Goal: Information Seeking & Learning: Learn about a topic

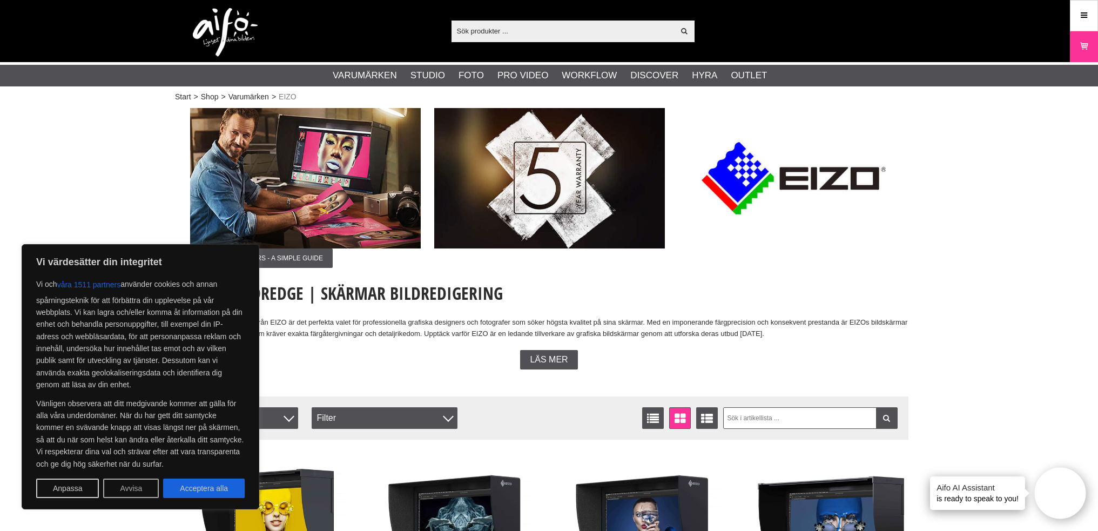
click at [140, 487] on button "Avvisa" at bounding box center [131, 488] width 56 height 19
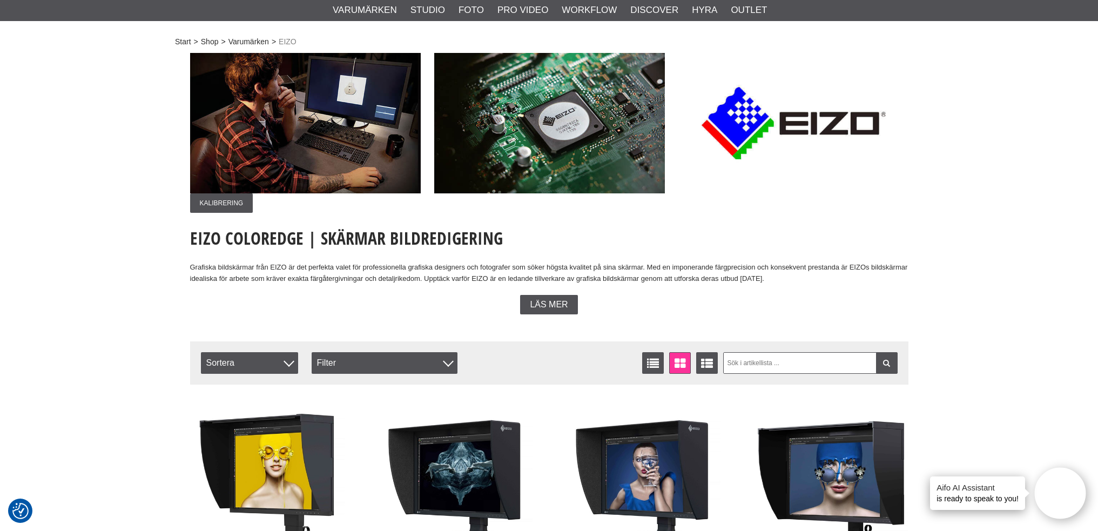
scroll to position [54, 0]
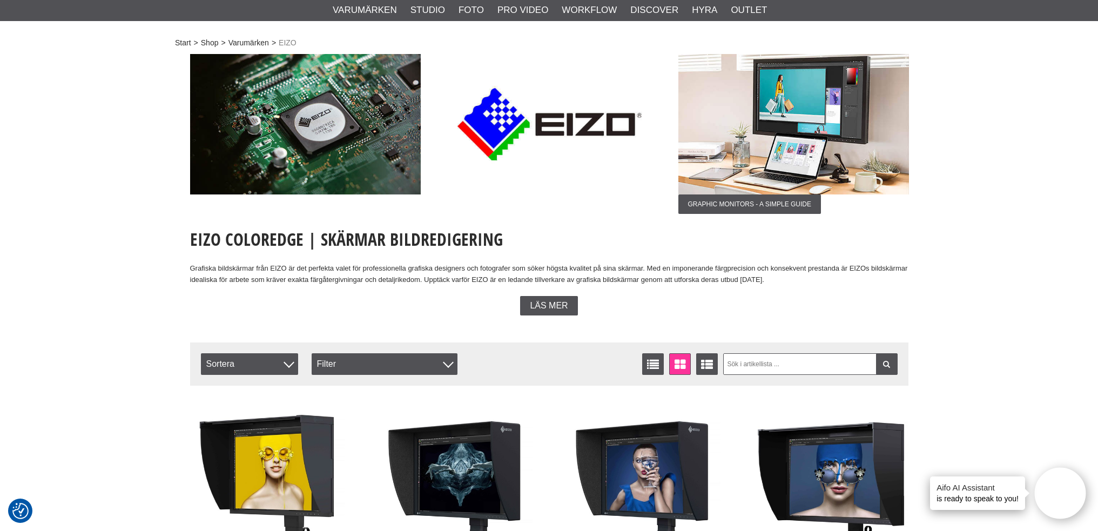
click at [553, 310] on span "Läs mer" at bounding box center [549, 306] width 38 height 10
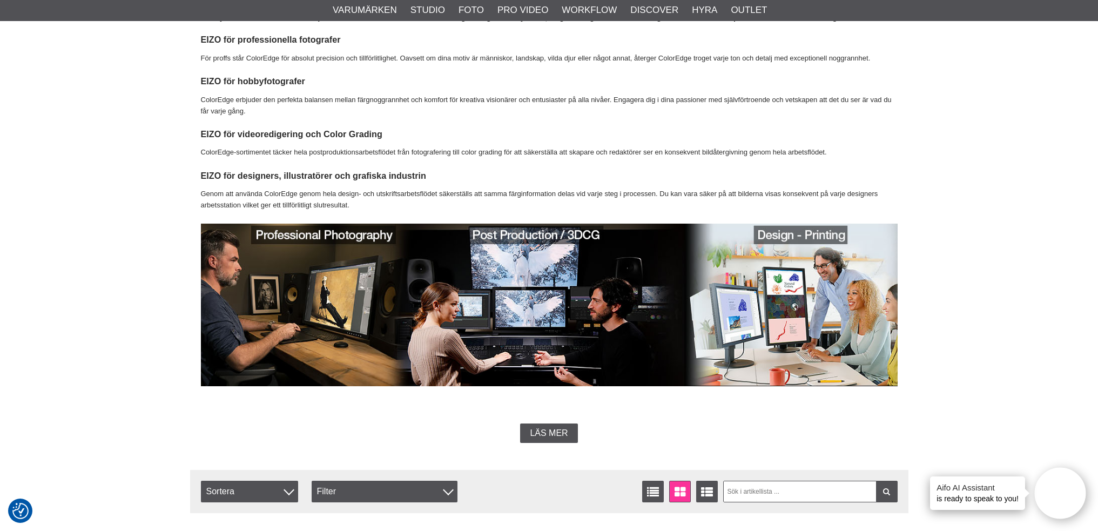
scroll to position [486, 0]
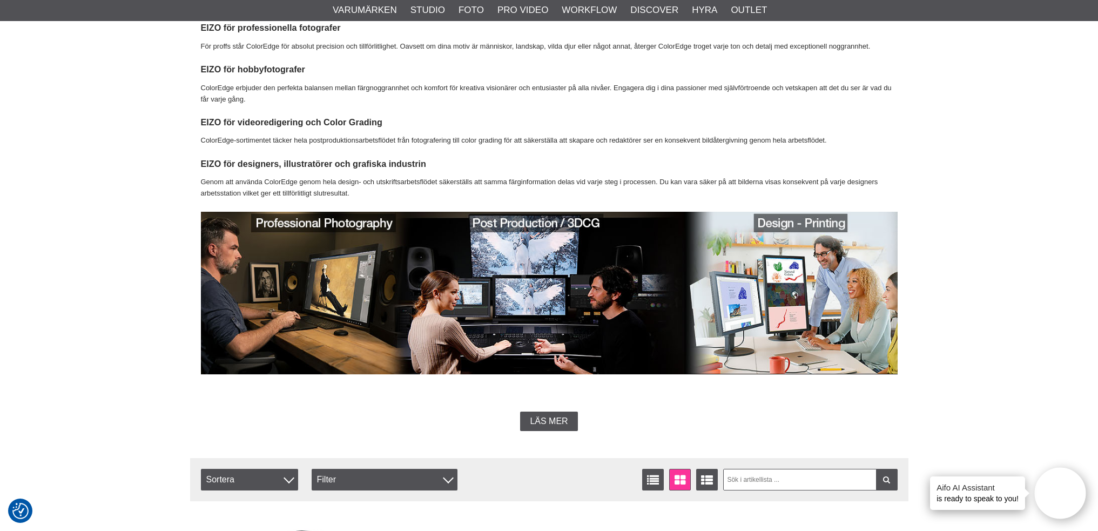
click at [548, 421] on span "Läs mer" at bounding box center [549, 421] width 38 height 10
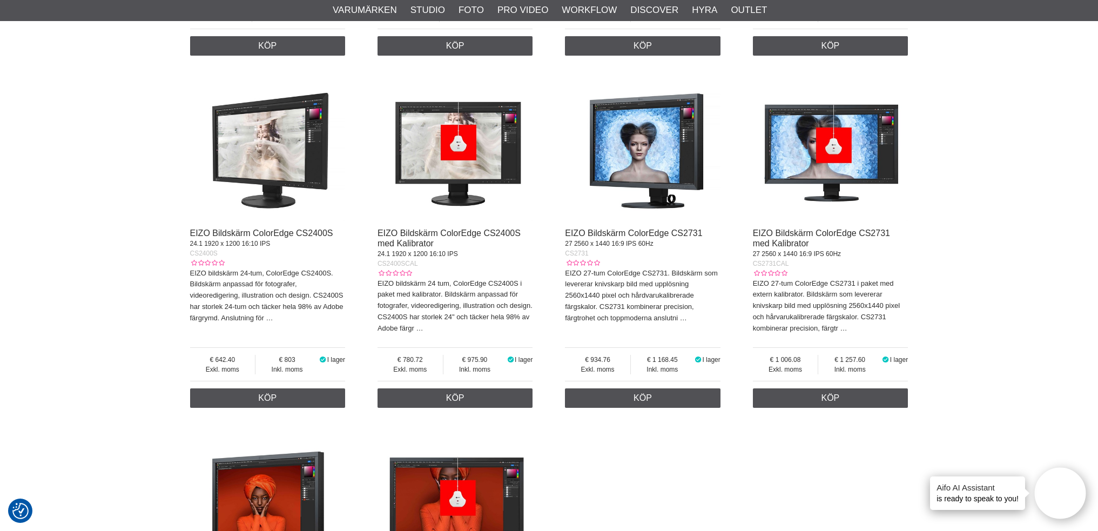
scroll to position [810, 0]
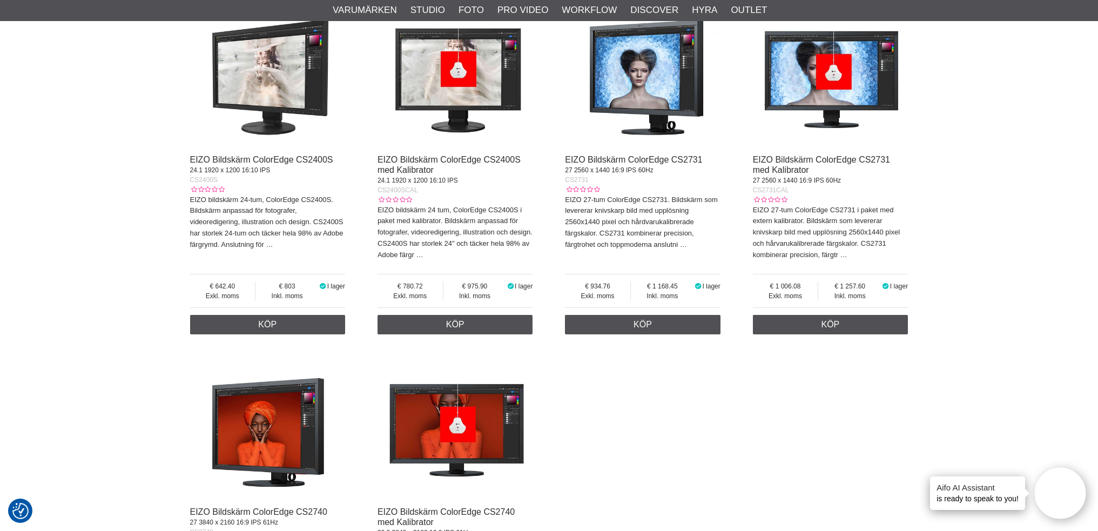
click at [447, 105] on img at bounding box center [456, 71] width 156 height 156
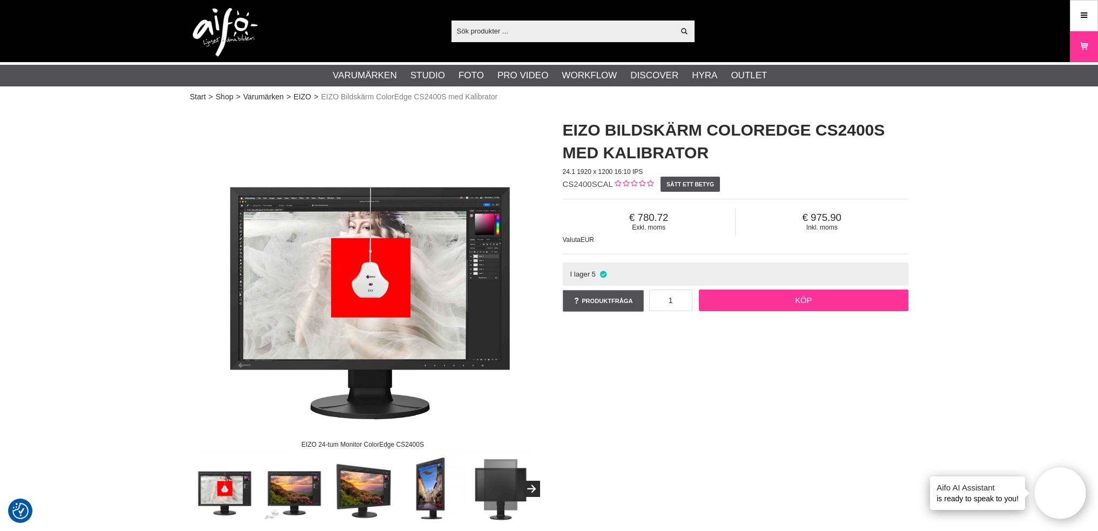
click at [804, 301] on link "Köp" at bounding box center [804, 301] width 210 height 22
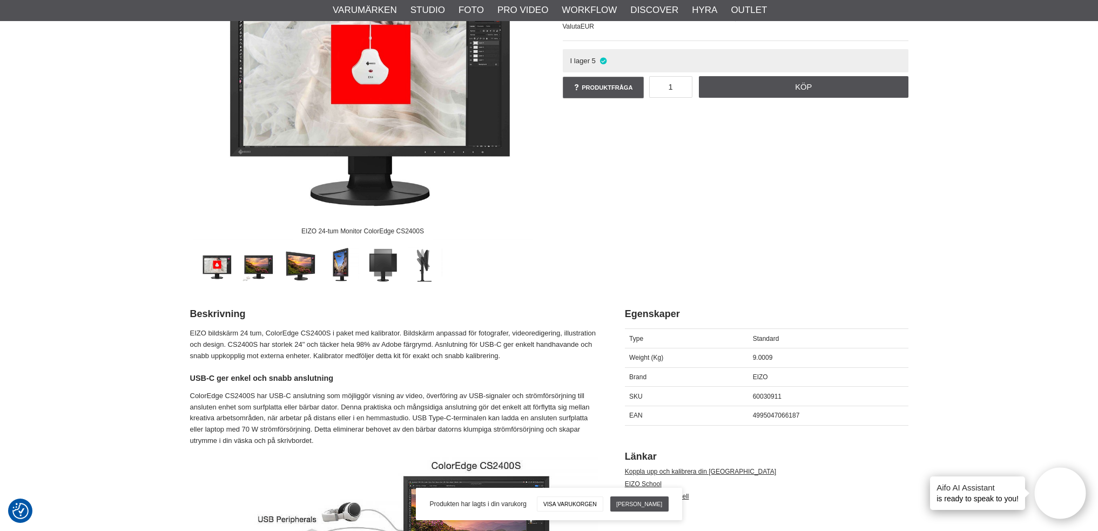
scroll to position [216, 0]
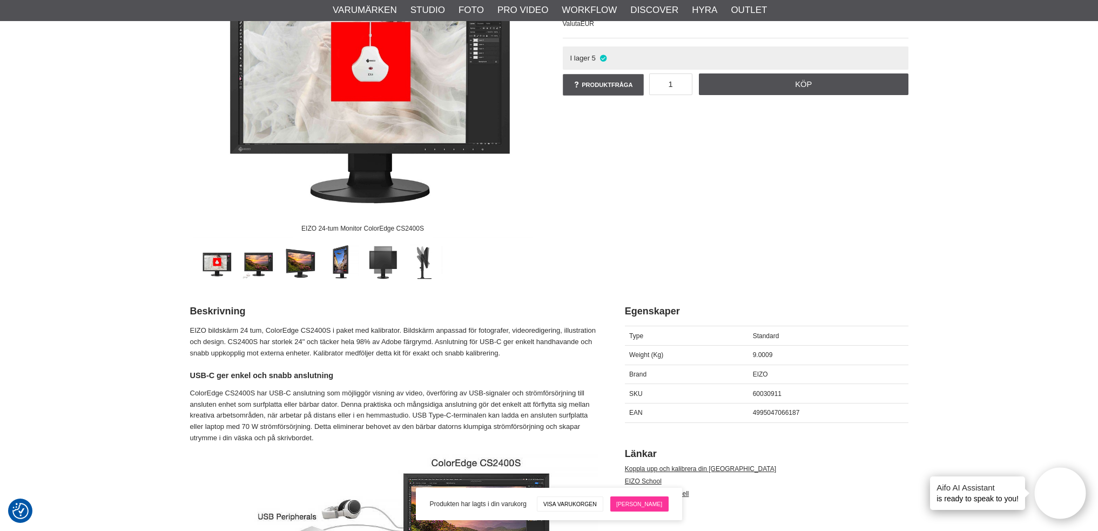
click at [634, 506] on link "[PERSON_NAME]" at bounding box center [639, 503] width 58 height 15
